Goal: Register for event/course: Register for event/course

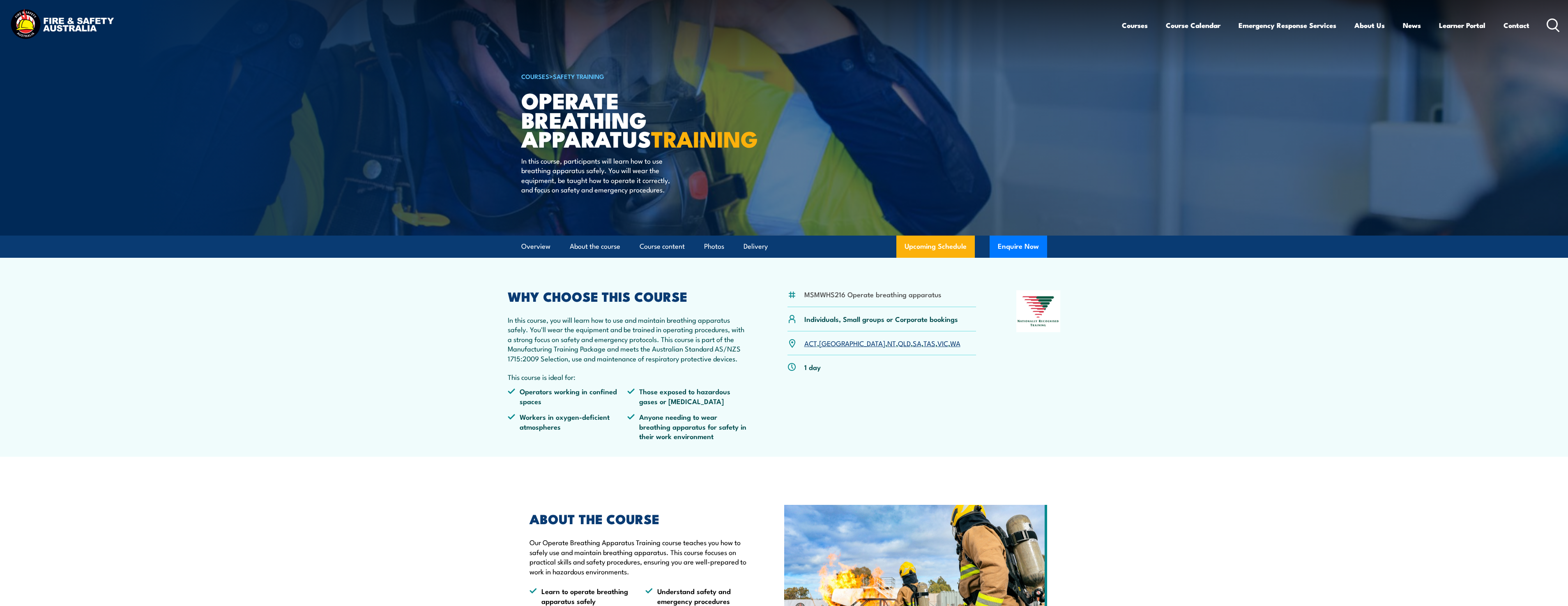
click at [937, 348] on link "VIC" at bounding box center [943, 343] width 11 height 10
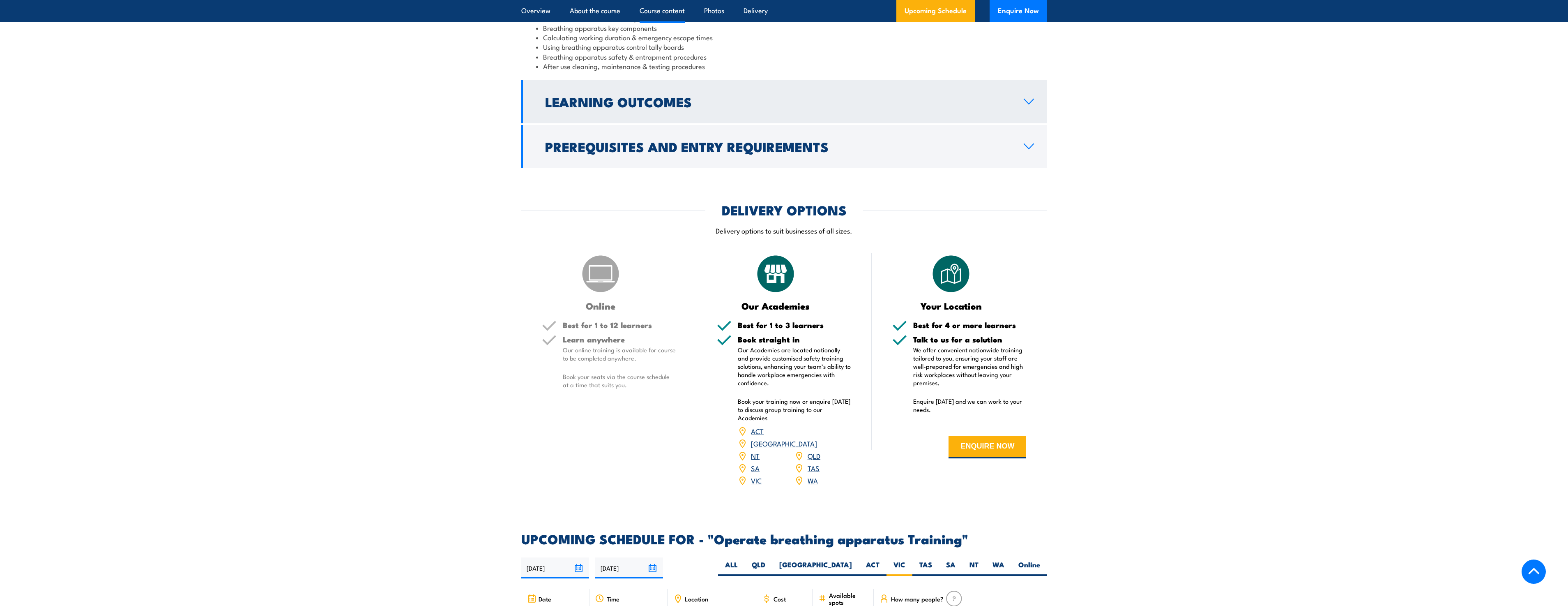
scroll to position [655, 0]
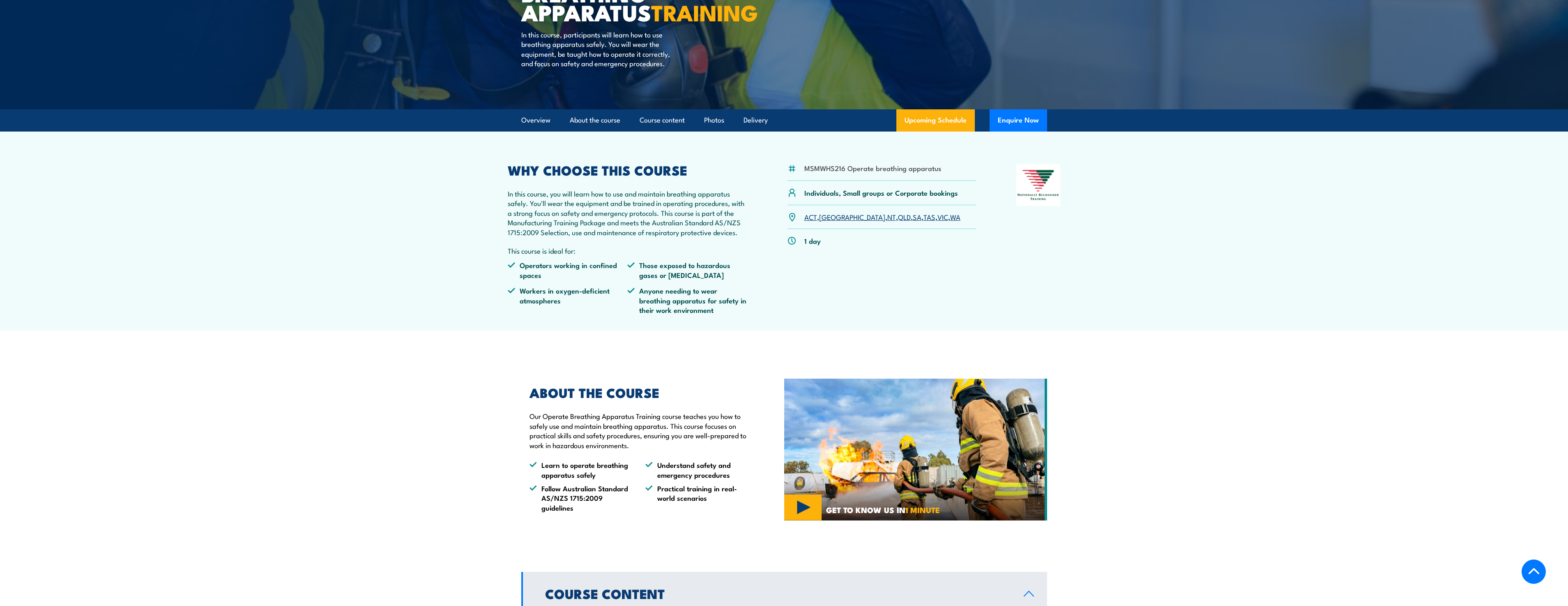
scroll to position [123, 0]
